Goal: Check status: Verify the current state of an ongoing process or item

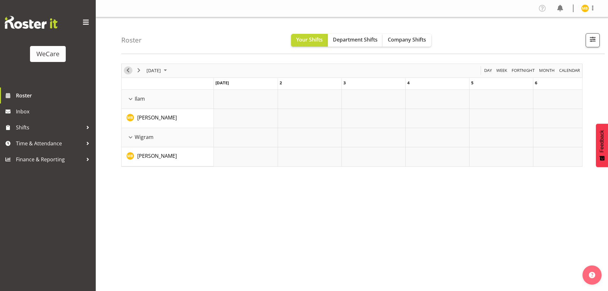
click at [128, 70] on span "Previous" at bounding box center [128, 70] width 8 height 8
click at [128, 70] on div at bounding box center [351, 114] width 461 height 103
click at [566, 71] on span "calendar" at bounding box center [569, 70] width 22 height 8
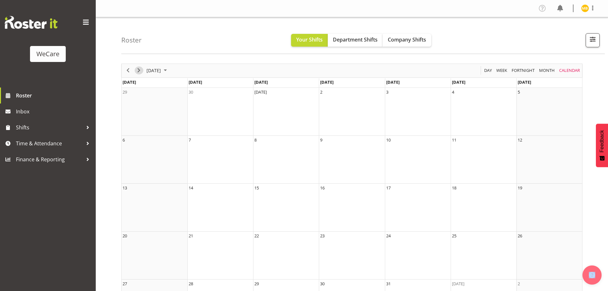
click at [142, 70] on span "Next" at bounding box center [139, 70] width 8 height 8
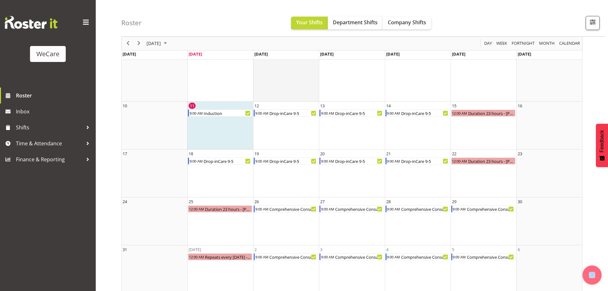
scroll to position [89, 0]
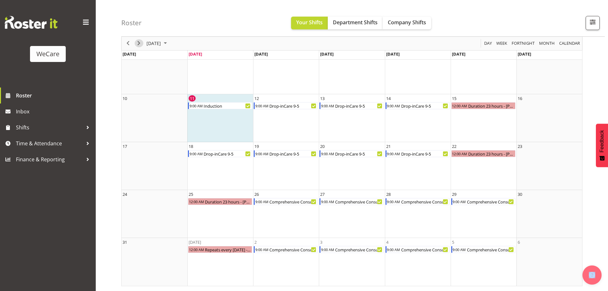
click at [138, 42] on span "Next" at bounding box center [139, 44] width 8 height 8
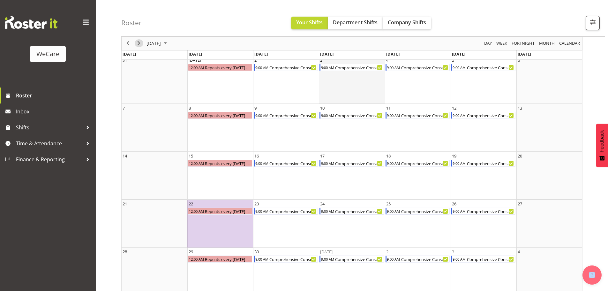
scroll to position [41, 0]
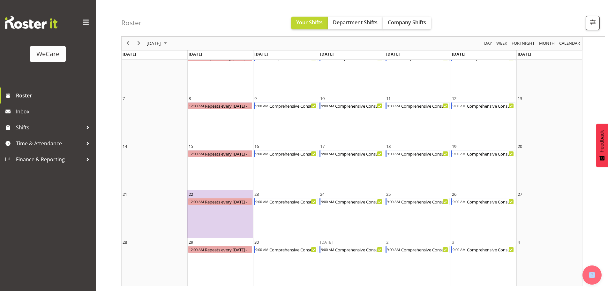
click at [220, 211] on td "22 12:00 AM Repeats every [DATE] - [PERSON_NAME]" at bounding box center [220, 214] width 66 height 48
click at [229, 260] on td "29 12:00 AM Repeats every [DATE] - [PERSON_NAME]" at bounding box center [220, 262] width 66 height 48
click at [498, 44] on span "Week" at bounding box center [502, 44] width 12 height 8
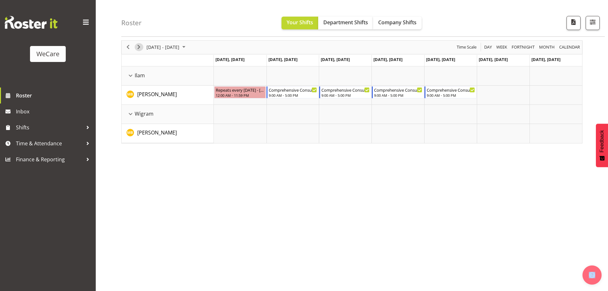
click at [137, 49] on span "Next" at bounding box center [139, 47] width 8 height 8
click at [140, 46] on span "Next" at bounding box center [139, 47] width 8 height 8
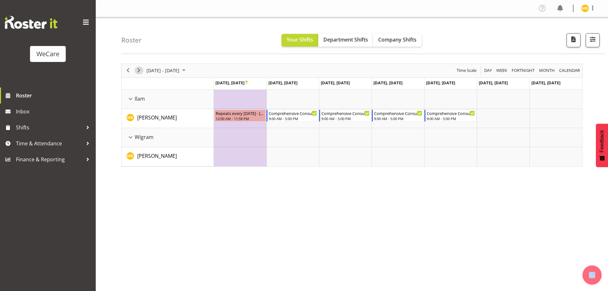
scroll to position [23, 0]
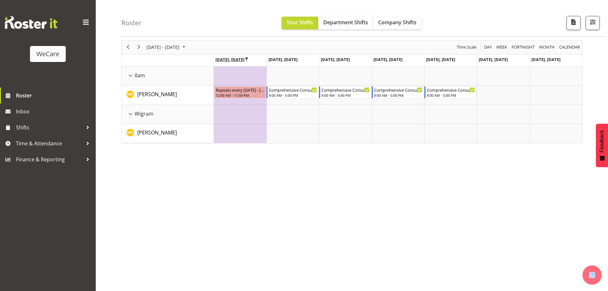
click at [248, 58] on icon "Timeline Week of September 25, 2025" at bounding box center [246, 59] width 2 height 4
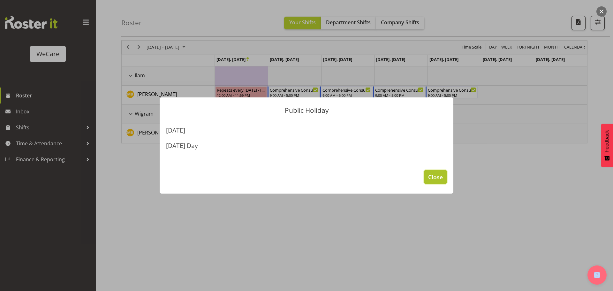
click at [434, 178] on span "Close" at bounding box center [435, 177] width 15 height 8
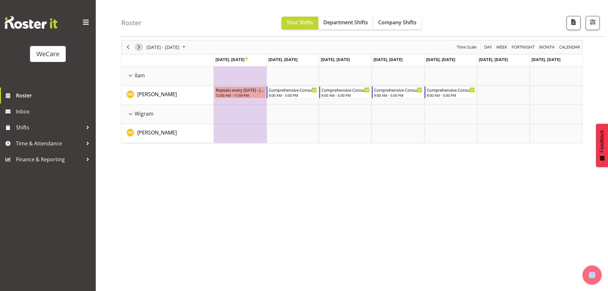
click at [140, 46] on span "Next" at bounding box center [139, 47] width 8 height 8
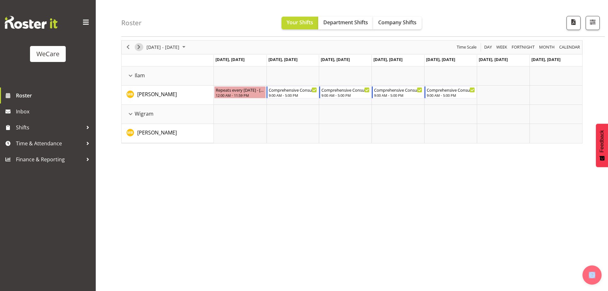
click at [139, 46] on span "Next" at bounding box center [139, 47] width 8 height 8
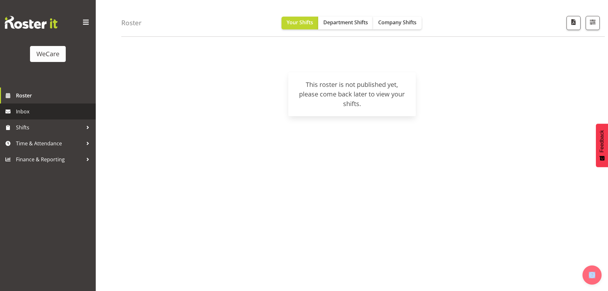
click at [25, 109] on span "Inbox" at bounding box center [54, 112] width 77 height 10
